Goal: Task Accomplishment & Management: Use online tool/utility

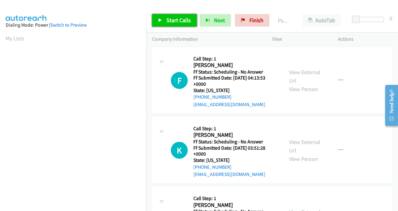
click at [184, 23] on span "Start Calls" at bounding box center [179, 20] width 24 height 7
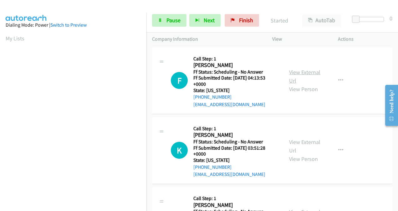
click at [296, 75] on link "View External Url" at bounding box center [304, 77] width 31 height 16
click at [295, 142] on link "View External Url" at bounding box center [304, 146] width 31 height 16
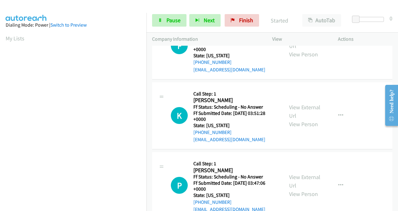
scroll to position [63, 0]
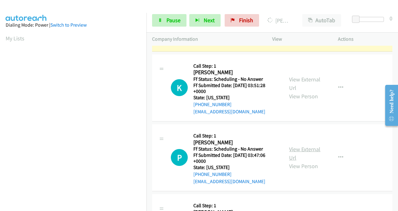
click at [291, 148] on link "View External Url" at bounding box center [304, 154] width 31 height 16
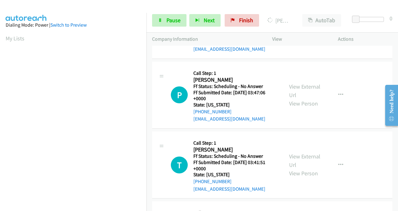
scroll to position [157, 0]
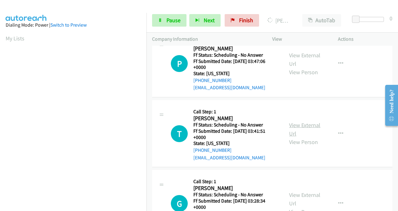
click at [292, 126] on link "View External Url" at bounding box center [304, 129] width 31 height 16
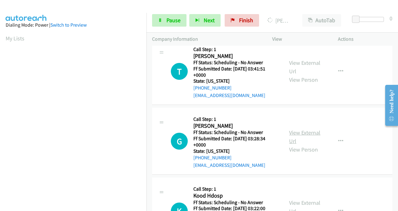
scroll to position [219, 0]
click at [292, 134] on link "View External Url" at bounding box center [304, 137] width 31 height 16
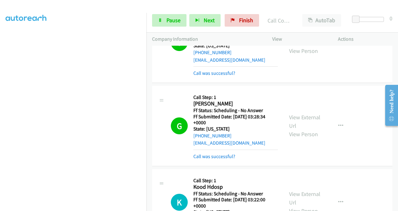
scroll to position [313, 0]
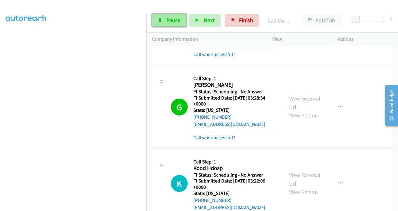
click at [173, 20] on span "Pause" at bounding box center [174, 20] width 14 height 7
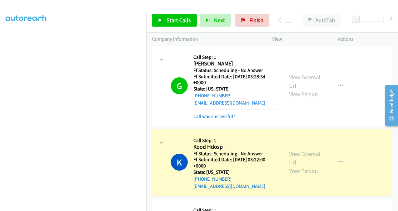
scroll to position [344, 0]
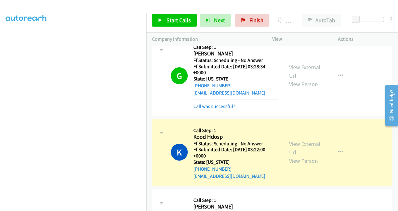
click at [291, 147] on div "View External Url View Person" at bounding box center [305, 152] width 32 height 25
click at [291, 145] on link "View External Url" at bounding box center [304, 148] width 31 height 16
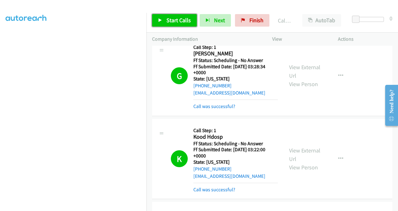
click at [179, 19] on span "Start Calls" at bounding box center [179, 20] width 24 height 7
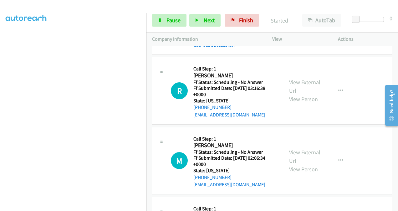
scroll to position [501, 0]
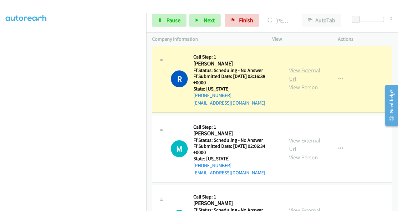
click at [292, 69] on link "View External Url" at bounding box center [304, 75] width 31 height 16
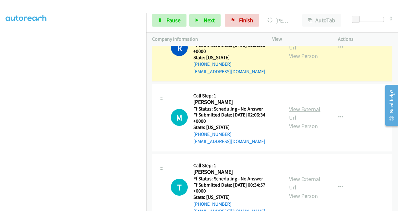
click at [291, 109] on link "View External Url" at bounding box center [304, 113] width 31 height 16
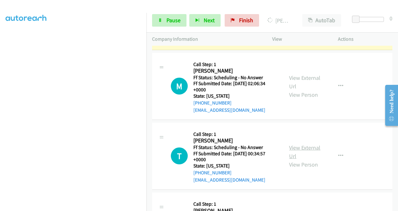
scroll to position [595, 0]
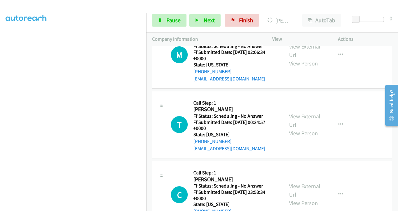
click at [291, 118] on div "View External Url View Person" at bounding box center [305, 124] width 32 height 25
click at [292, 116] on link "View External Url" at bounding box center [304, 121] width 31 height 16
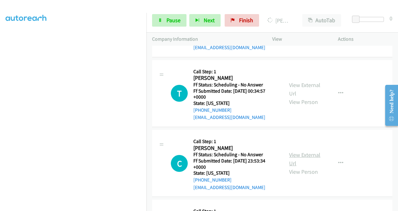
click at [295, 155] on link "View External Url" at bounding box center [304, 159] width 31 height 16
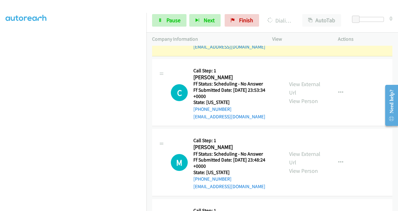
scroll to position [733, 0]
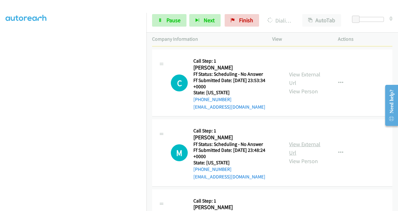
click at [291, 145] on link "View External Url" at bounding box center [304, 149] width 31 height 16
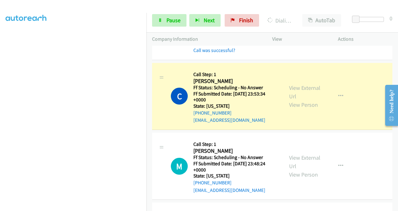
scroll to position [796, 0]
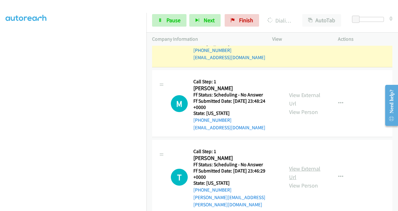
click at [292, 165] on link "View External Url" at bounding box center [304, 173] width 31 height 16
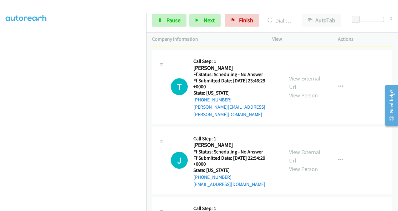
scroll to position [890, 0]
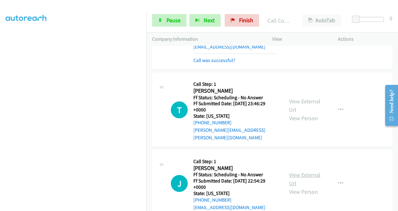
click at [292, 171] on link "View External Url" at bounding box center [304, 179] width 31 height 16
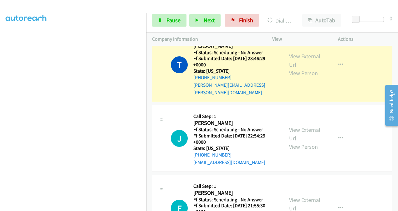
scroll to position [984, 0]
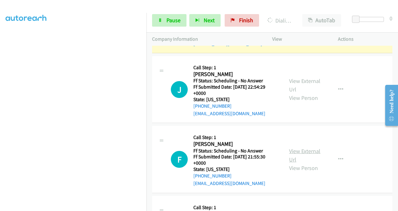
click at [291, 147] on link "View External Url" at bounding box center [304, 155] width 31 height 16
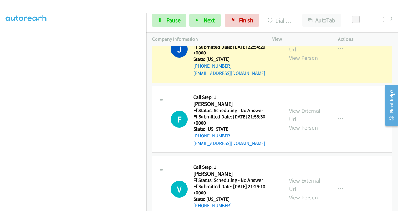
scroll to position [1059, 0]
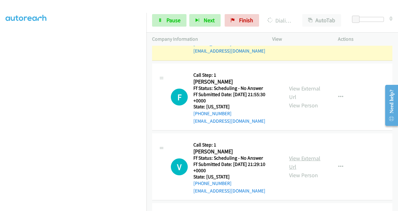
click at [293, 155] on link "View External Url" at bounding box center [304, 163] width 31 height 16
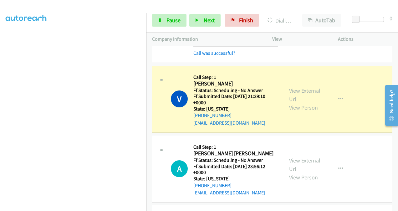
scroll to position [1185, 0]
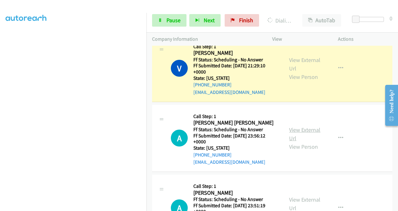
click at [293, 126] on link "View External Url" at bounding box center [304, 134] width 31 height 16
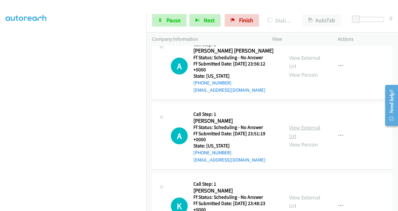
scroll to position [1278, 0]
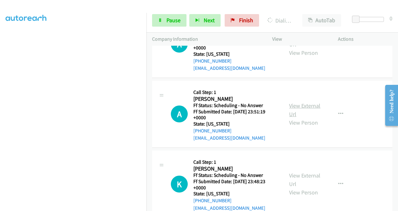
click at [291, 102] on link "View External Url" at bounding box center [304, 110] width 31 height 16
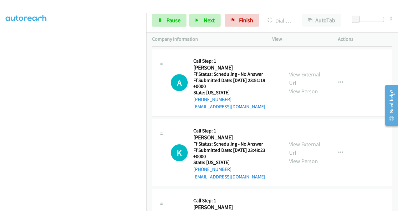
scroll to position [1341, 0]
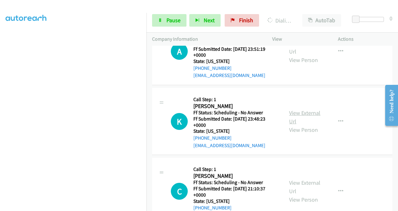
click at [292, 109] on link "View External Url" at bounding box center [304, 117] width 31 height 16
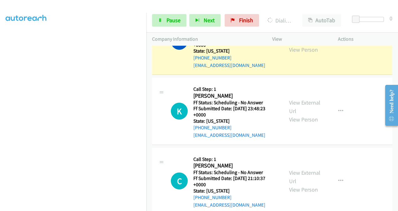
scroll to position [1417, 0]
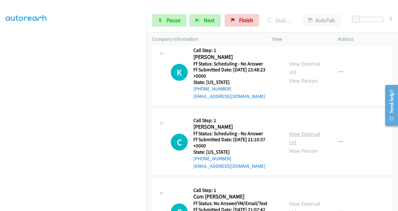
click at [294, 130] on link "View External Url" at bounding box center [304, 138] width 31 height 16
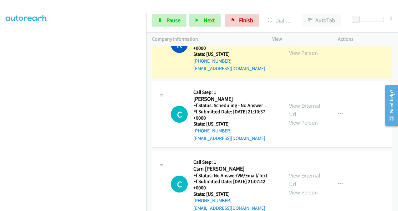
scroll to position [1399, 0]
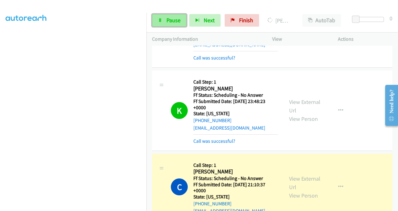
click at [169, 21] on span "Pause" at bounding box center [174, 20] width 14 height 7
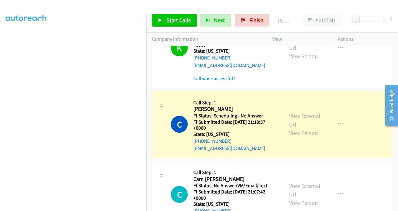
scroll to position [1493, 0]
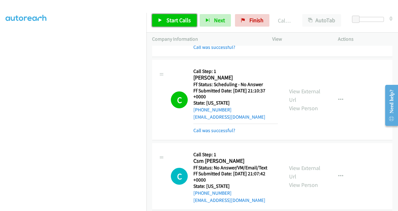
click at [168, 22] on span "Start Calls" at bounding box center [179, 20] width 24 height 7
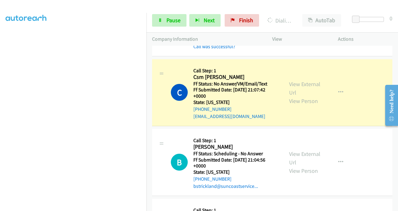
scroll to position [1586, 0]
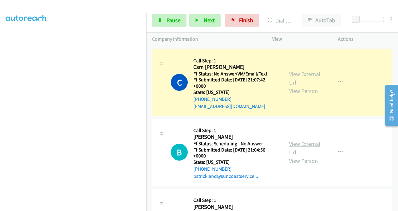
click at [292, 140] on link "View External Url" at bounding box center [304, 148] width 31 height 16
click at [290, 70] on link "View External Url" at bounding box center [304, 78] width 31 height 16
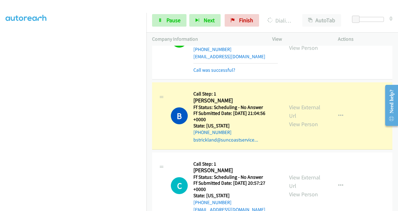
scroll to position [1680, 0]
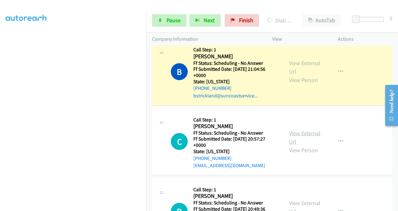
click at [293, 130] on link "View External Url" at bounding box center [304, 138] width 31 height 16
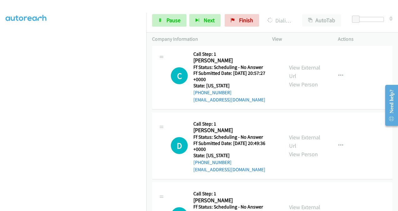
scroll to position [1774, 0]
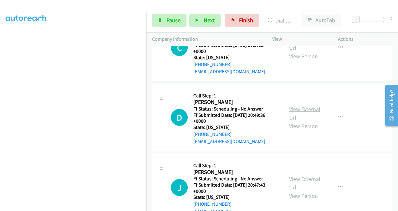
click at [293, 105] on link "View External Url" at bounding box center [304, 113] width 31 height 16
click at [296, 175] on link "View External Url" at bounding box center [304, 183] width 31 height 16
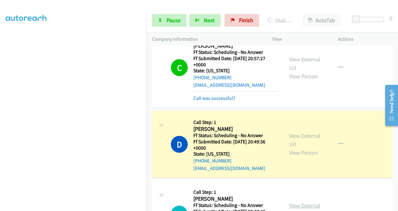
scroll to position [1787, 0]
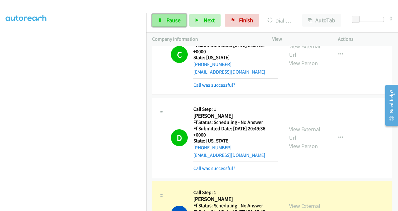
click at [168, 20] on span "Pause" at bounding box center [174, 20] width 14 height 7
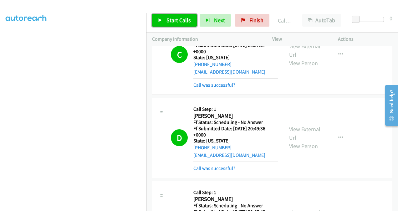
click at [177, 23] on span "Start Calls" at bounding box center [179, 20] width 24 height 7
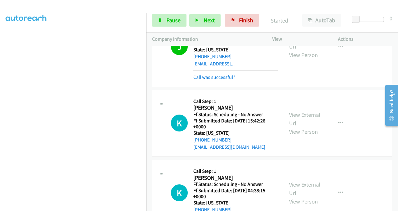
scroll to position [1975, 0]
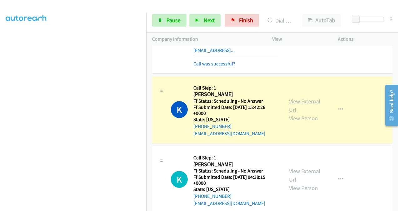
click at [294, 98] on link "View External Url" at bounding box center [304, 106] width 31 height 16
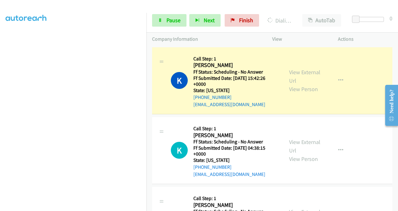
scroll to position [2038, 0]
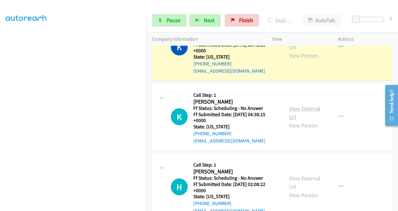
click at [290, 105] on link "View External Url" at bounding box center [304, 113] width 31 height 16
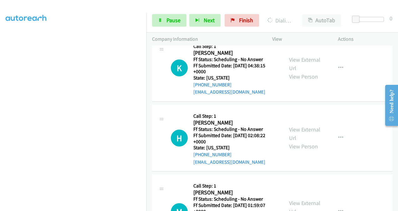
scroll to position [2100, 0]
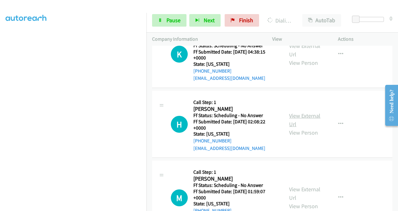
click at [294, 112] on link "View External Url" at bounding box center [304, 120] width 31 height 16
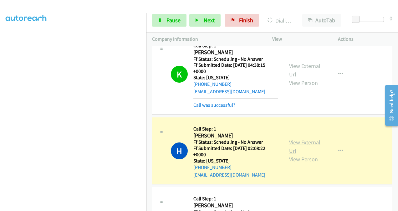
scroll to position [2120, 0]
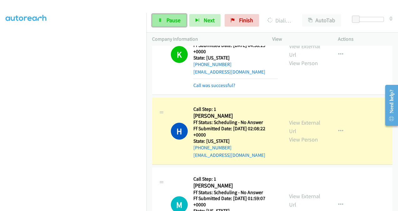
click at [173, 23] on span "Pause" at bounding box center [174, 20] width 14 height 7
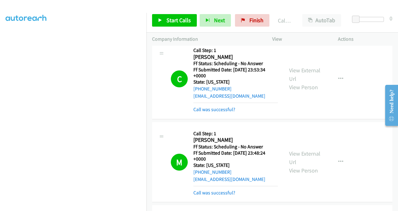
scroll to position [743, 0]
